Goal: Information Seeking & Learning: Learn about a topic

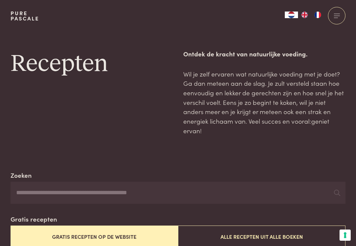
click at [24, 190] on input "Zoeken" at bounding box center [178, 193] width 335 height 22
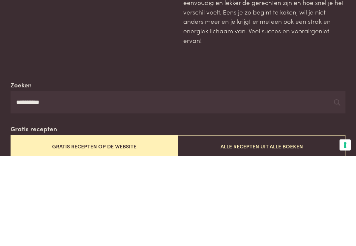
type input "*********"
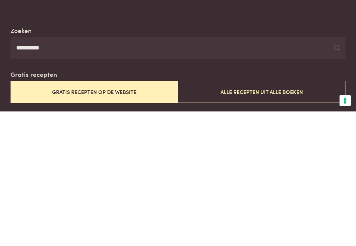
scroll to position [16, 0]
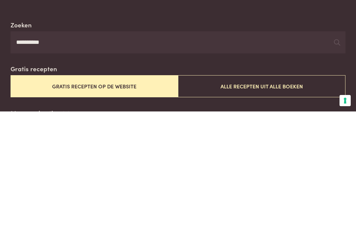
click at [253, 210] on button "Alle recepten uit alle boeken" at bounding box center [262, 221] width 168 height 22
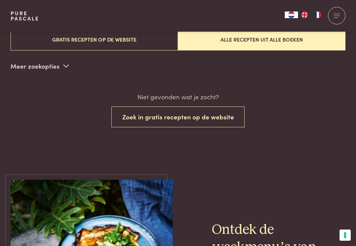
scroll to position [198, 0]
click at [66, 65] on icon at bounding box center [66, 65] width 6 height 6
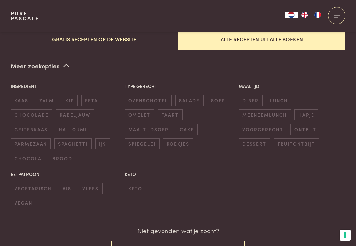
click at [96, 99] on span "feta" at bounding box center [91, 100] width 20 height 11
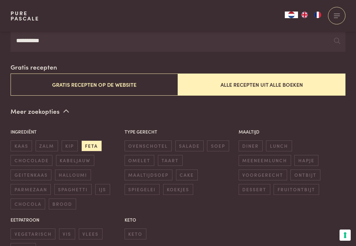
scroll to position [150, 0]
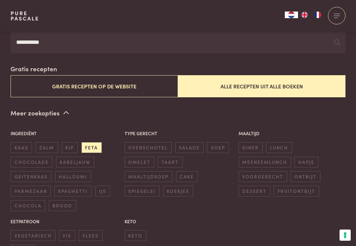
click at [268, 86] on button "Alle recepten uit alle boeken" at bounding box center [262, 86] width 168 height 22
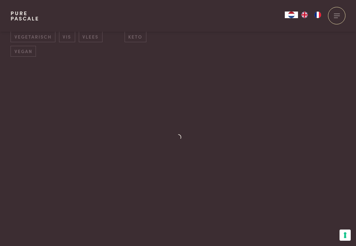
scroll to position [350, 0]
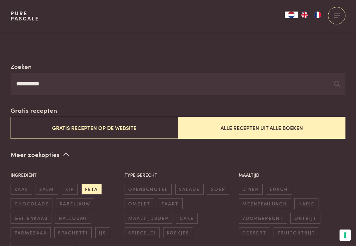
scroll to position [108, 0]
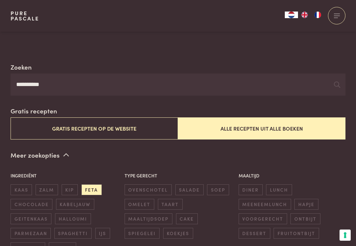
click at [257, 128] on button "Alle recepten uit alle boeken" at bounding box center [262, 128] width 168 height 22
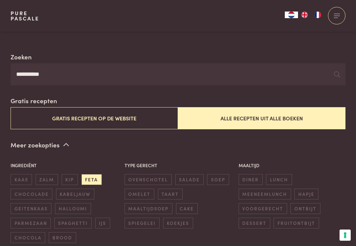
scroll to position [118, 0]
click at [63, 142] on icon at bounding box center [66, 145] width 6 height 6
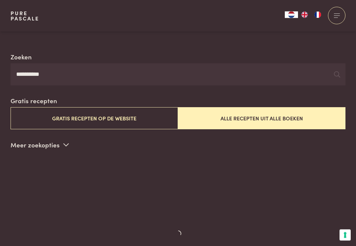
scroll to position [118, 0]
click at [262, 119] on button "Alle recepten uit alle boeken" at bounding box center [262, 118] width 168 height 22
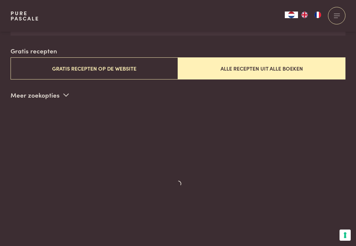
scroll to position [169, 0]
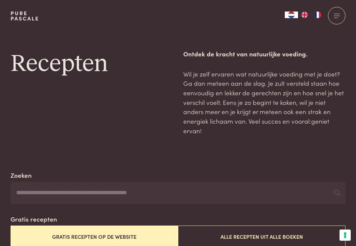
click at [25, 190] on input "Zoeken" at bounding box center [178, 193] width 335 height 22
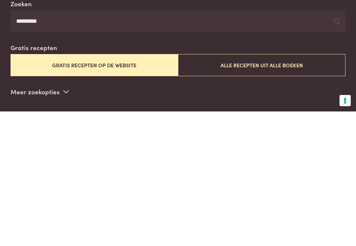
type input "*********"
click at [252, 189] on button "Alle recepten uit alle boeken" at bounding box center [262, 200] width 168 height 22
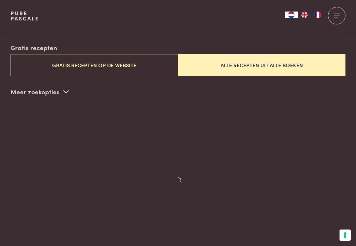
scroll to position [169, 0]
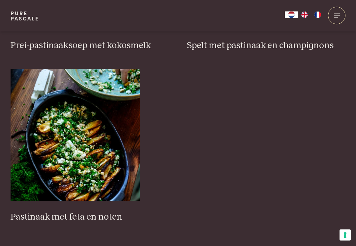
scroll to position [392, 0]
click at [81, 152] on img at bounding box center [75, 135] width 129 height 132
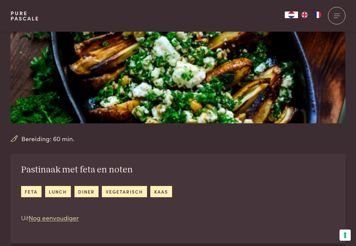
scroll to position [104, 0]
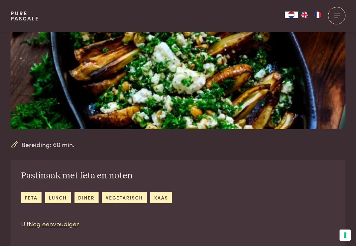
click at [57, 224] on link "Nog eenvoudiger" at bounding box center [54, 223] width 50 height 9
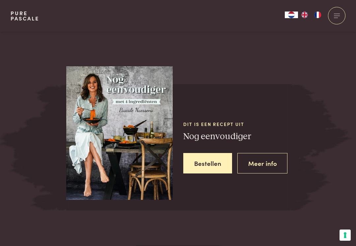
scroll to position [759, 0]
